Goal: Register for event/course

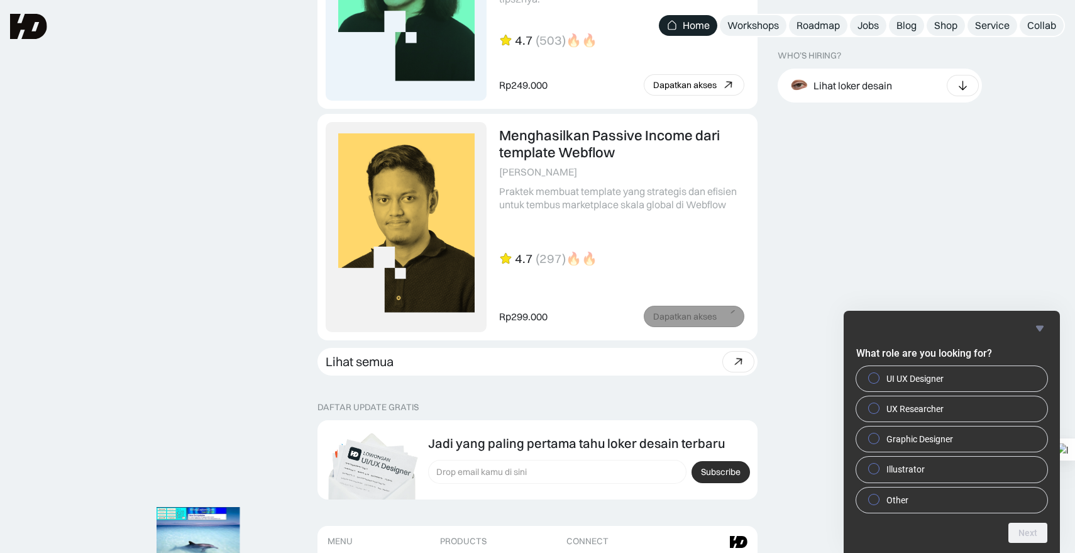
scroll to position [3300, 0]
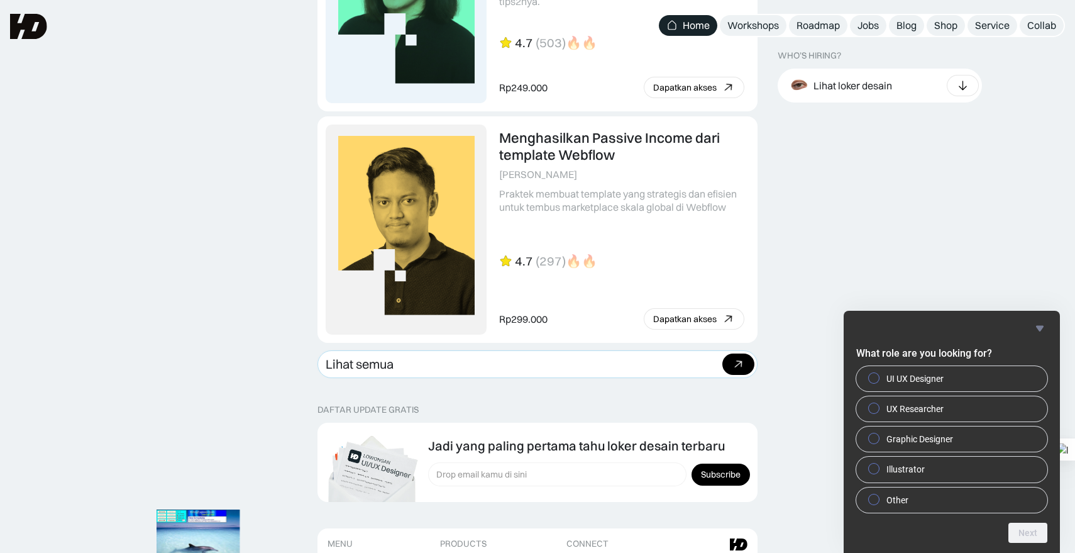
click at [729, 358] on div "Beli paket" at bounding box center [739, 363] width 32 height 21
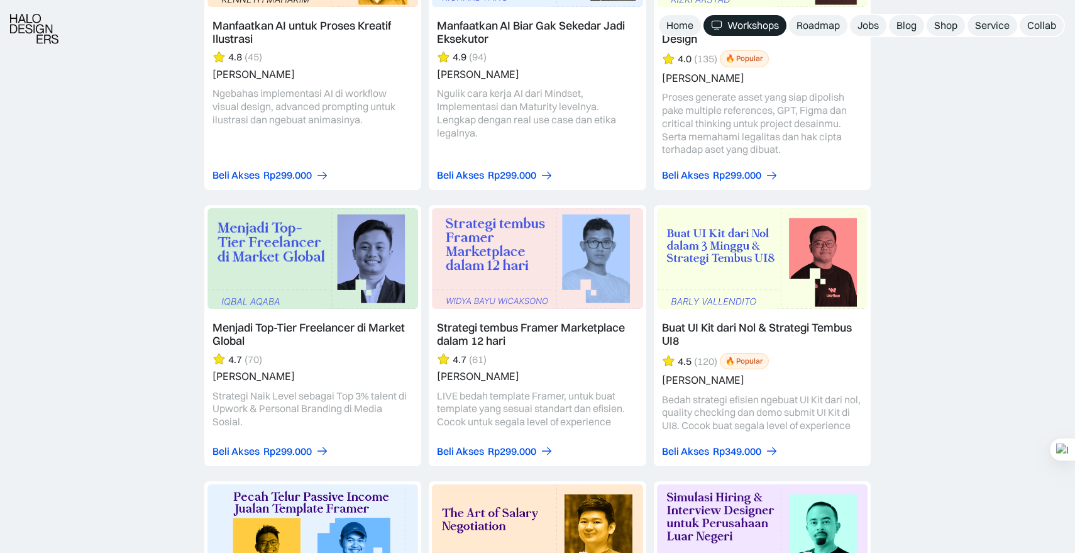
scroll to position [1897, 0]
click at [748, 329] on link at bounding box center [762, 334] width 217 height 261
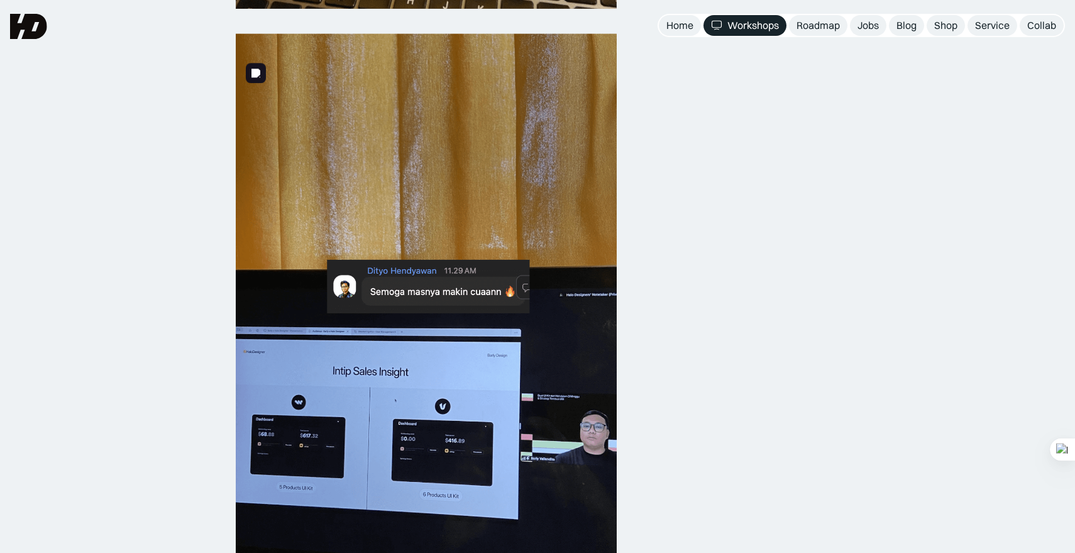
scroll to position [1200, 0]
